Goal: Navigation & Orientation: Understand site structure

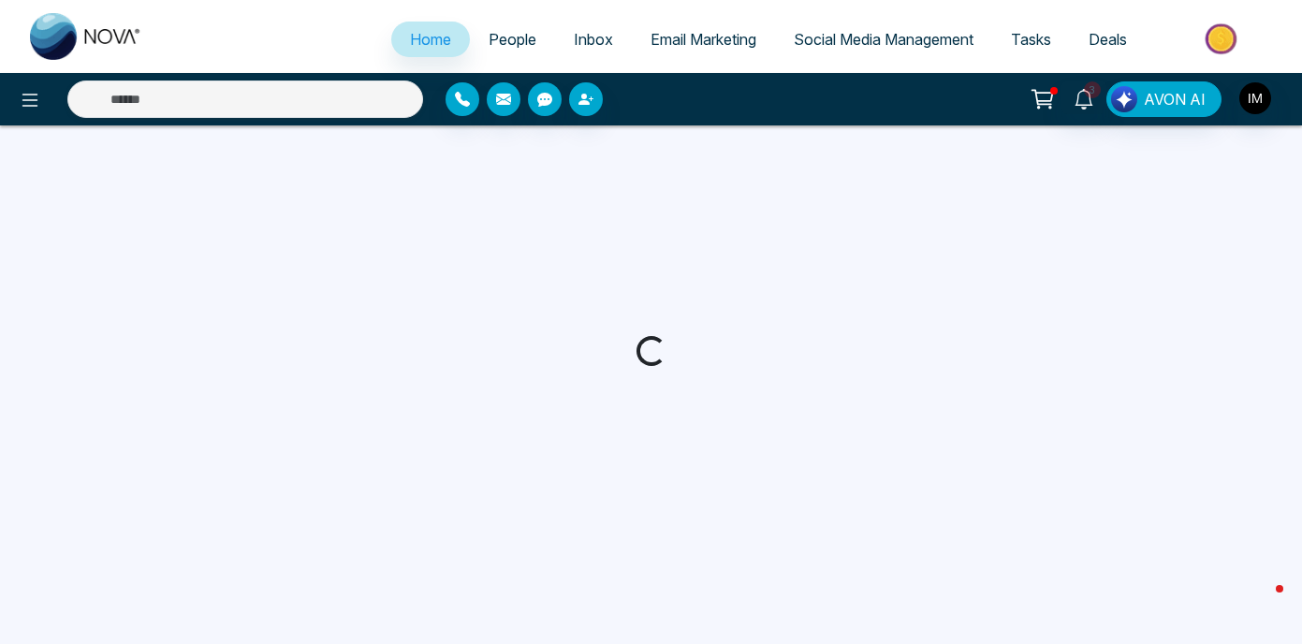
select select "*"
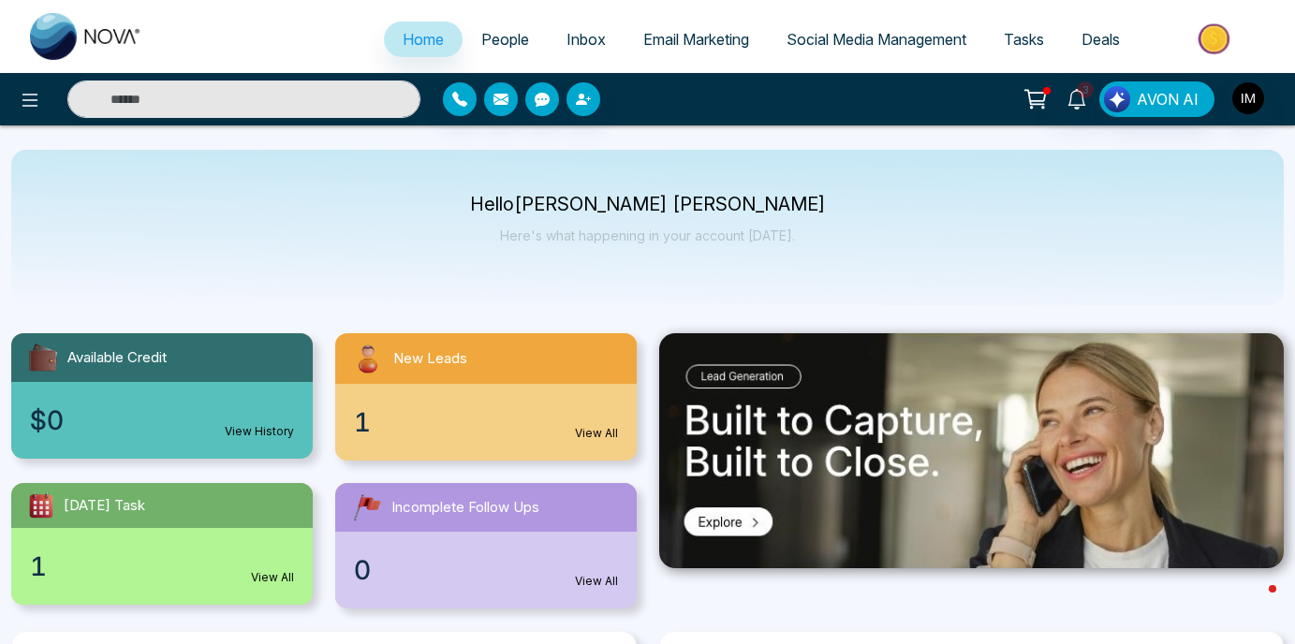
click at [503, 37] on span "People" at bounding box center [505, 39] width 48 height 19
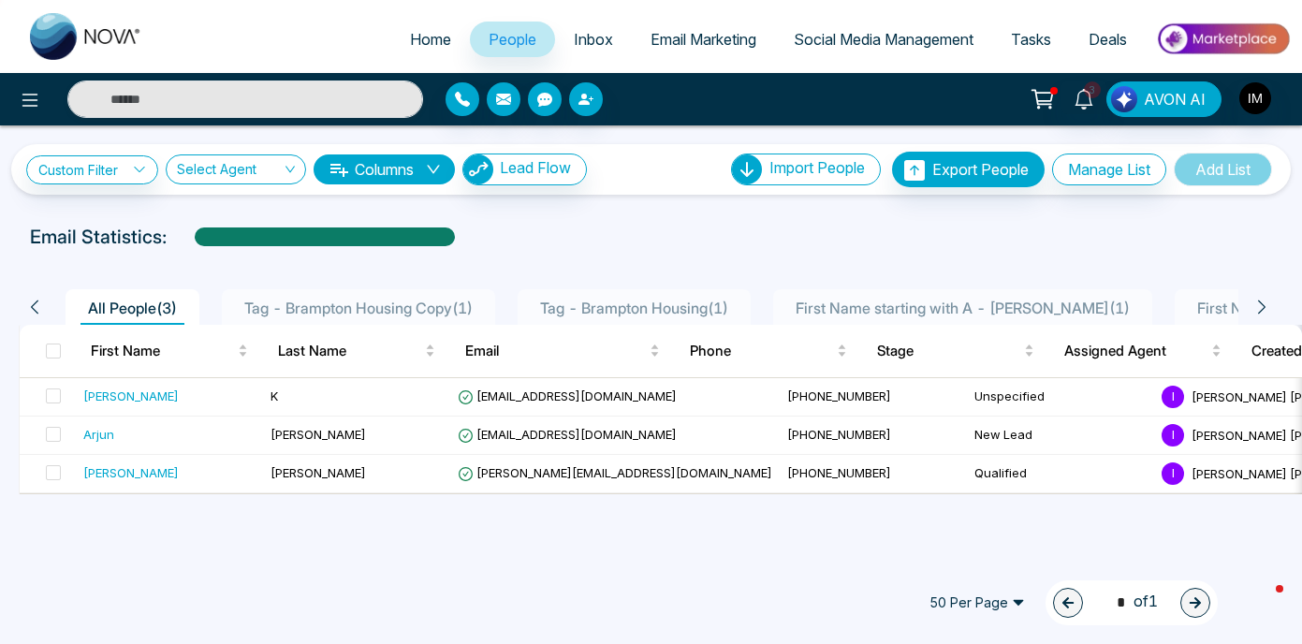
click at [431, 38] on span "Home" at bounding box center [430, 39] width 41 height 19
select select "*"
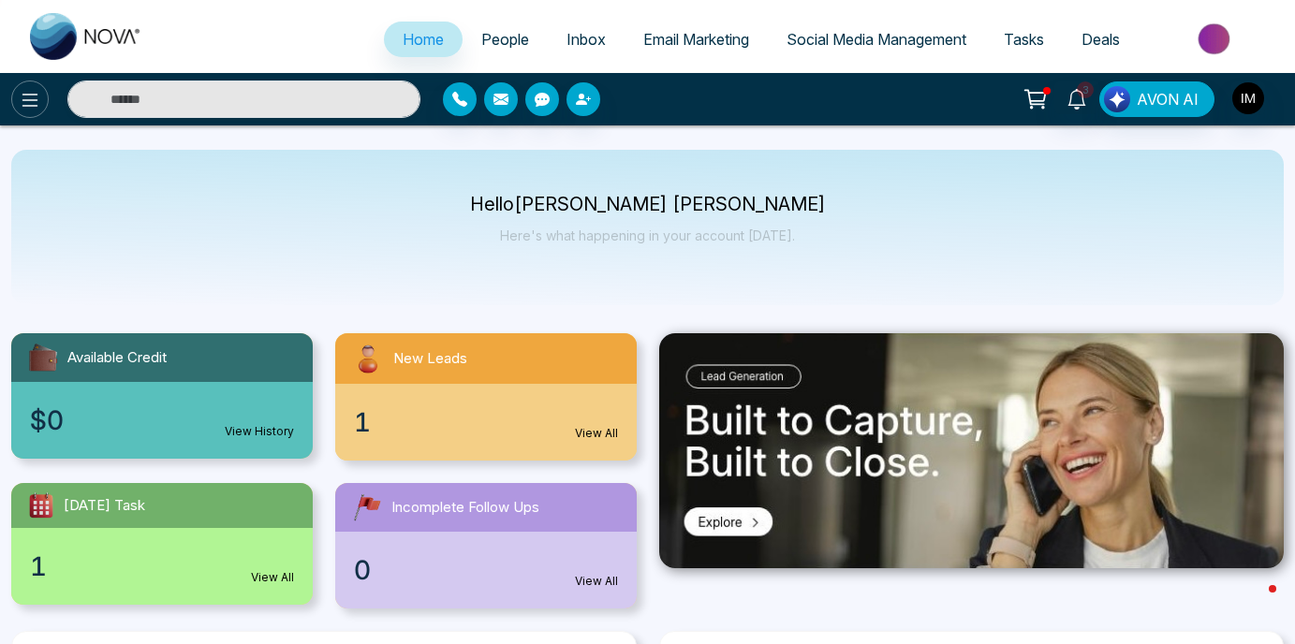
click at [33, 110] on icon at bounding box center [30, 100] width 22 height 22
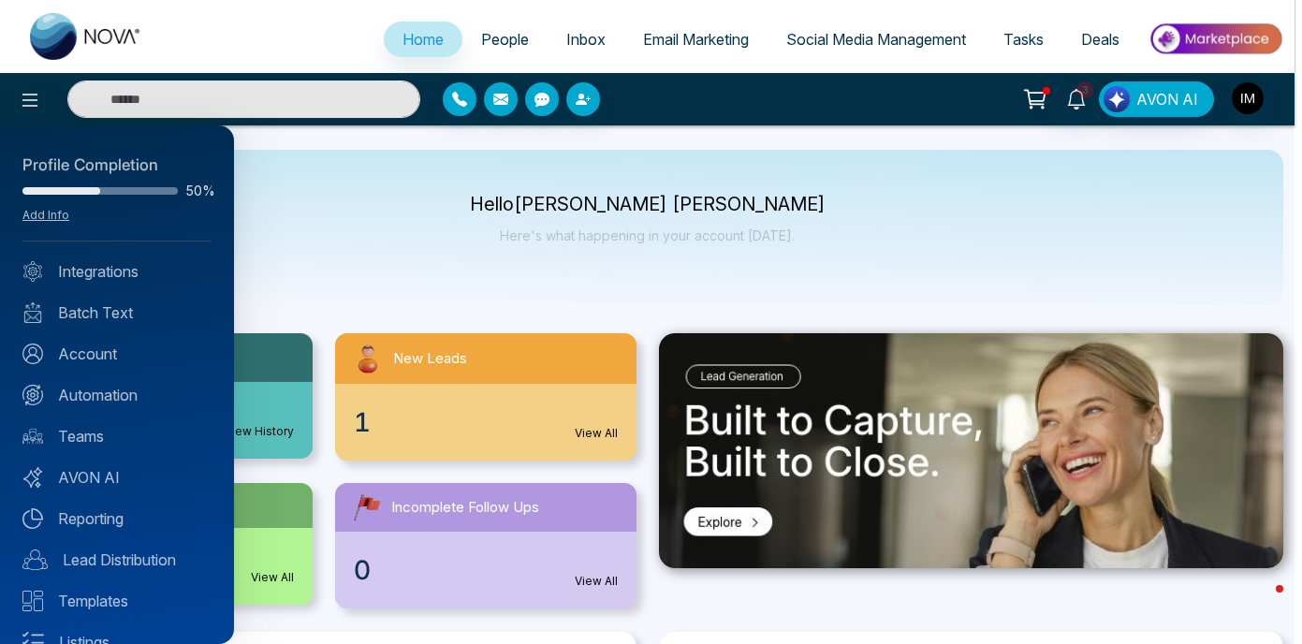
click at [34, 110] on div at bounding box center [651, 322] width 1302 height 644
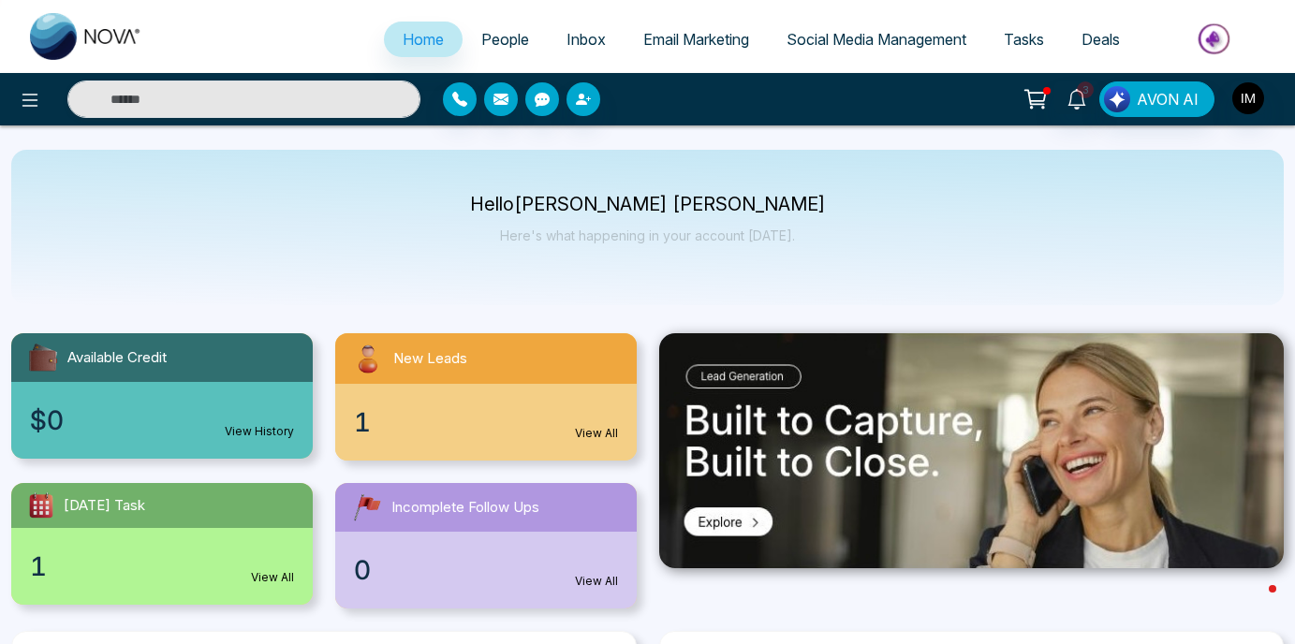
click at [715, 45] on span "Email Marketing" at bounding box center [696, 39] width 106 height 19
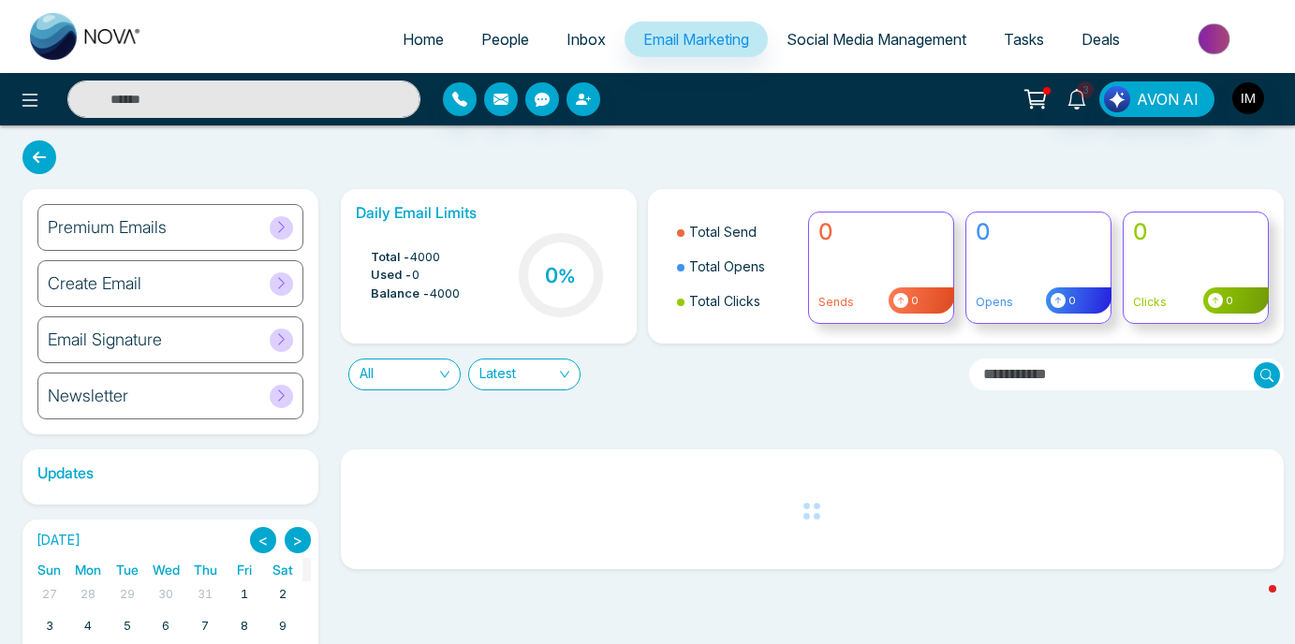
click at [501, 36] on span "People" at bounding box center [505, 39] width 48 height 19
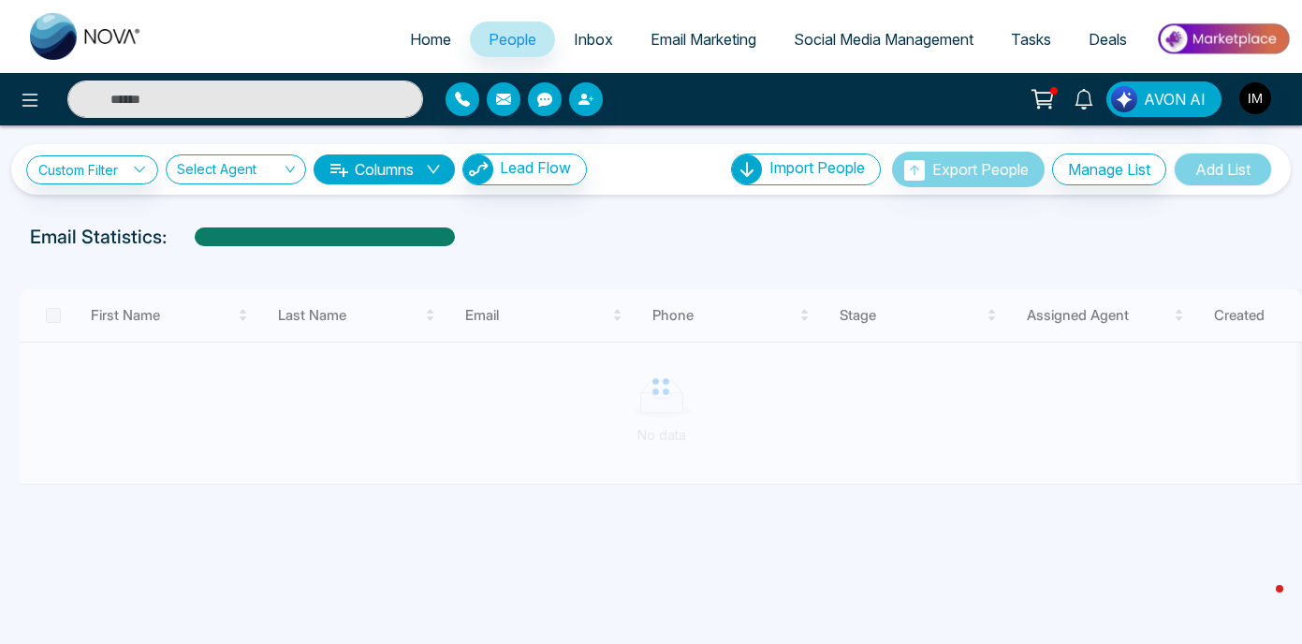
click at [410, 44] on span "Home" at bounding box center [430, 39] width 41 height 19
select select "*"
